Goal: Browse casually: Explore the website without a specific task or goal

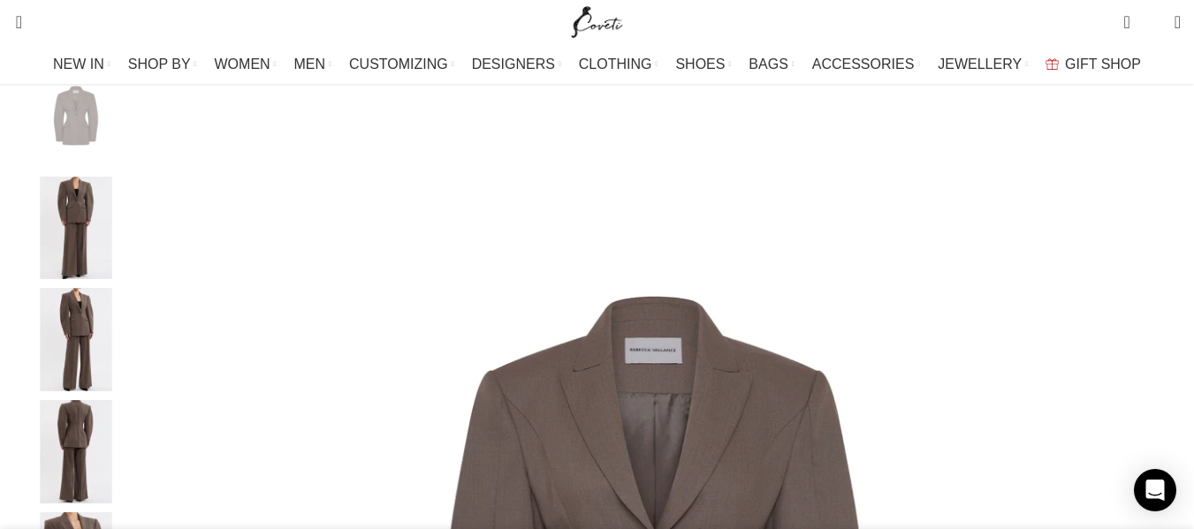
scroll to position [0, 2976]
click at [758, 34] on div "0 items $ 0 0 Wishlist Login / Register" at bounding box center [912, 22] width 554 height 44
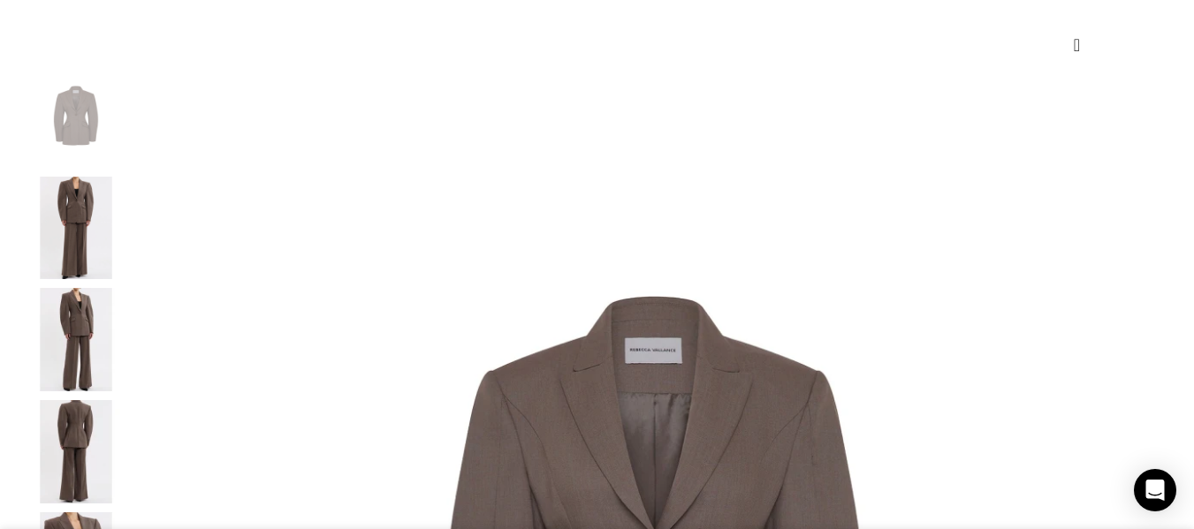
scroll to position [0, 372]
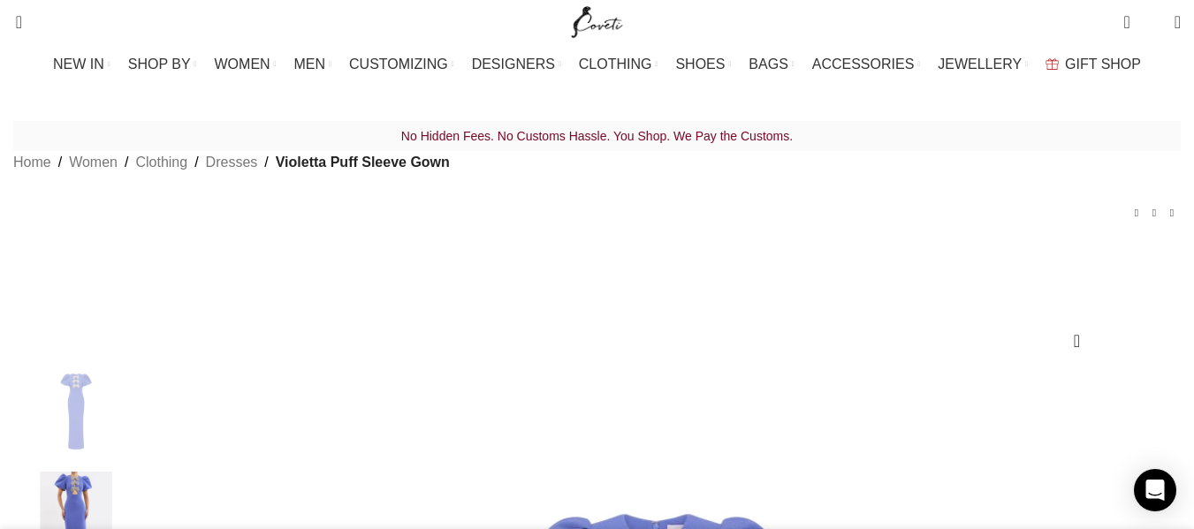
scroll to position [0, 372]
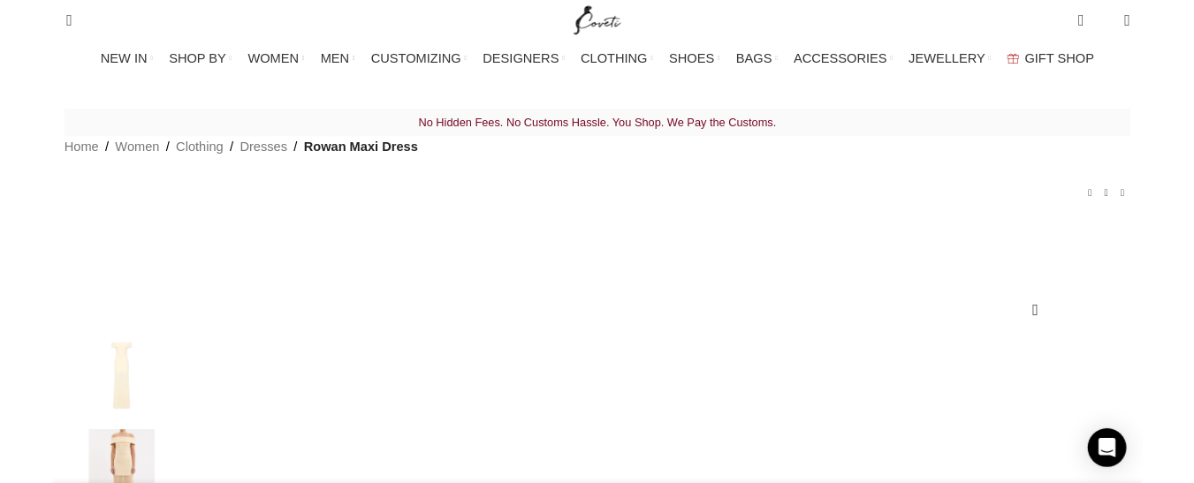
scroll to position [0, 372]
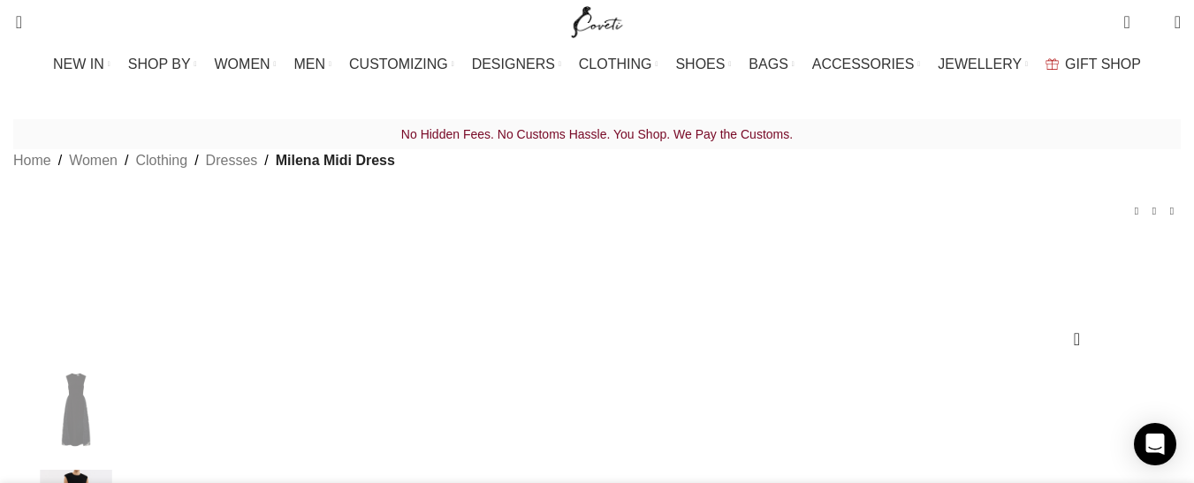
scroll to position [0, 372]
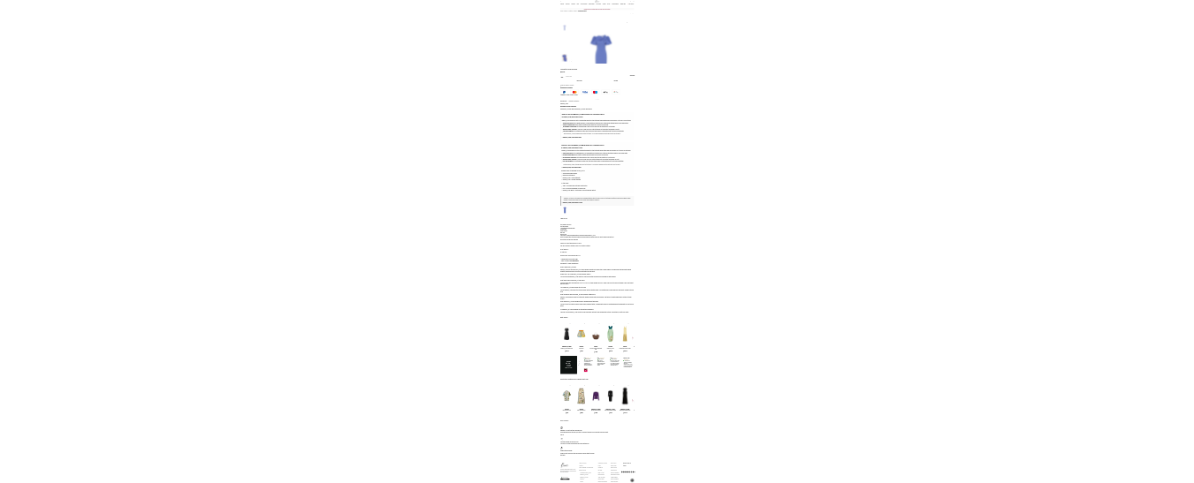
scroll to position [0, 186]
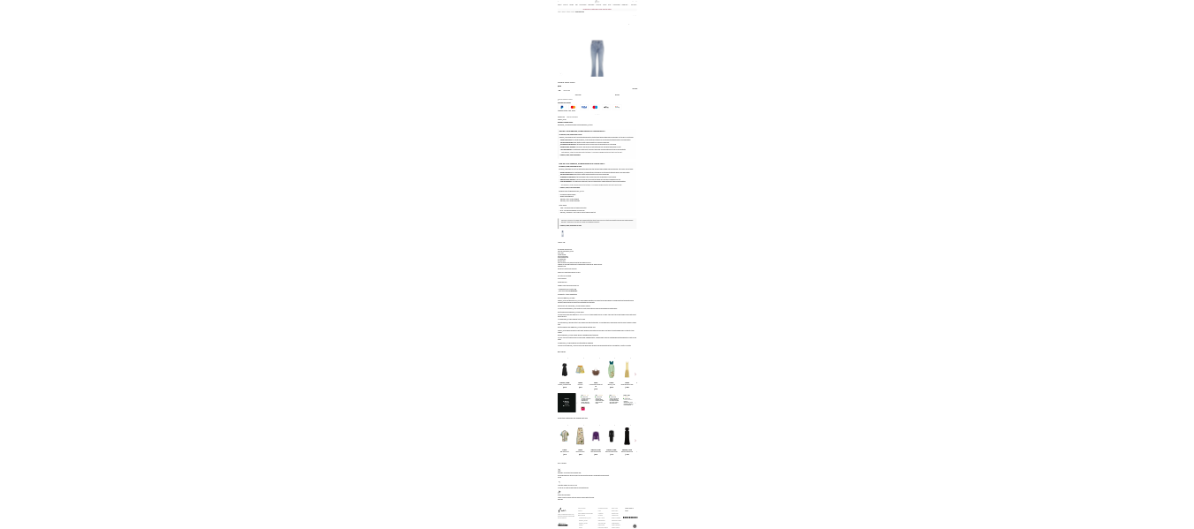
scroll to position [0, 186]
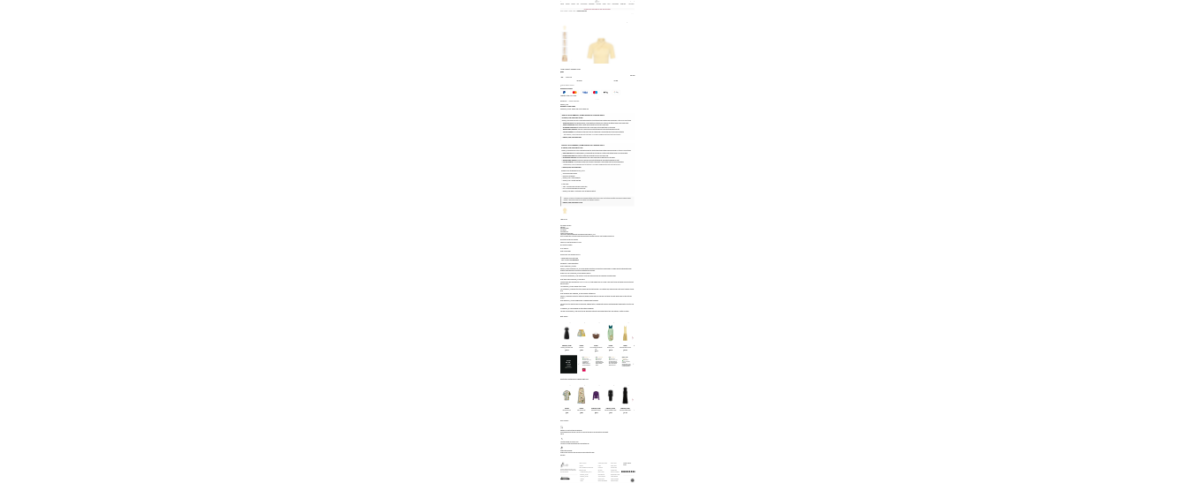
scroll to position [0, 186]
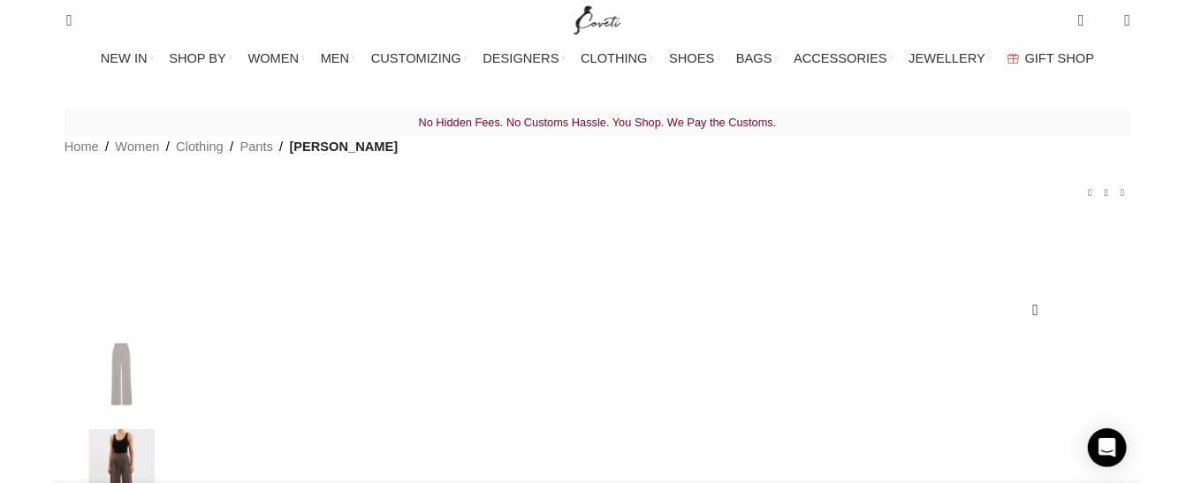
scroll to position [0, 186]
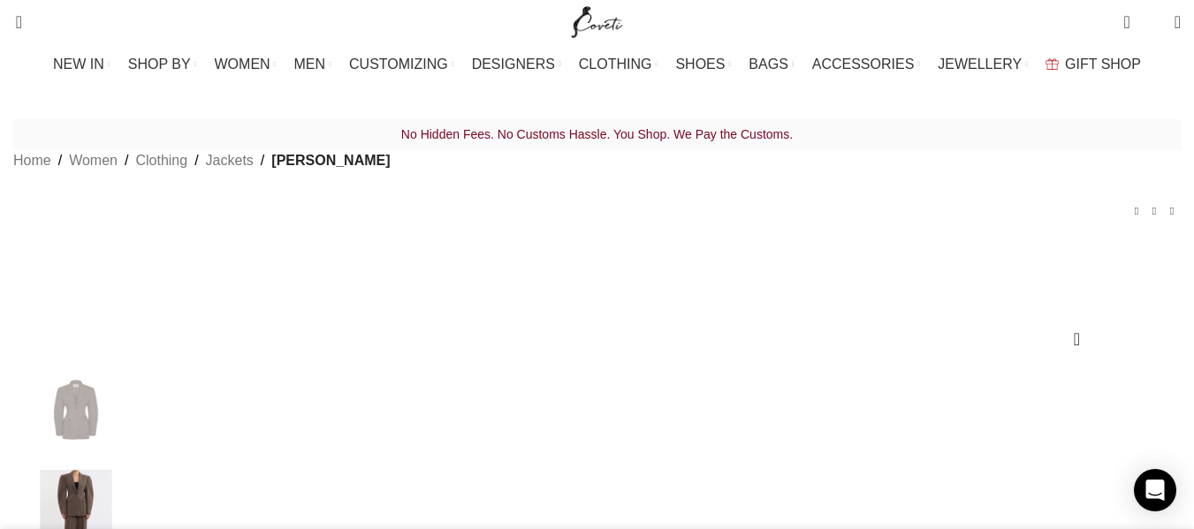
scroll to position [0, 186]
